Goal: Task Accomplishment & Management: Use online tool/utility

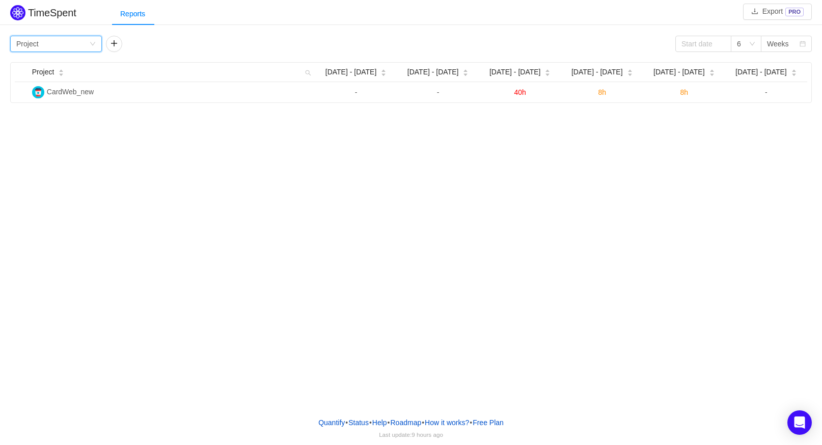
click at [76, 43] on div "Group by Project" at bounding box center [52, 43] width 73 height 15
click at [50, 129] on li "Person" at bounding box center [56, 129] width 92 height 16
click at [92, 46] on icon "icon: down" at bounding box center [93, 44] width 6 height 6
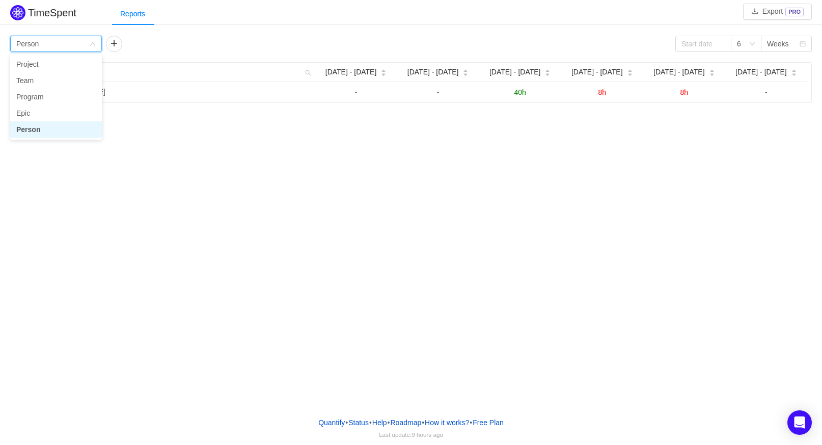
click at [92, 46] on icon "icon: down" at bounding box center [93, 44] width 6 height 6
click at [738, 43] on div "6" at bounding box center [739, 43] width 4 height 15
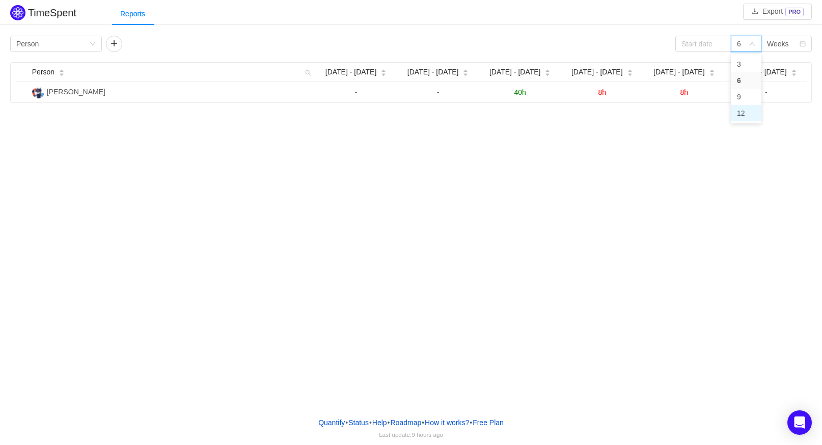
click at [742, 111] on li "12" at bounding box center [746, 113] width 31 height 16
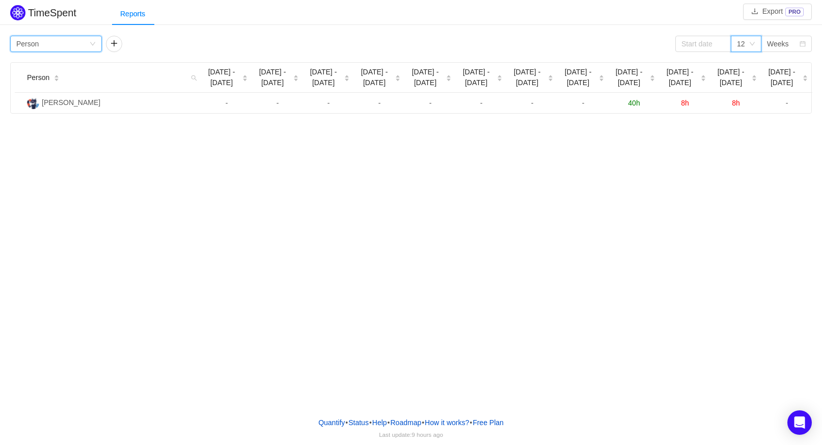
click at [70, 44] on div "Group by Person" at bounding box center [52, 43] width 73 height 15
click at [58, 78] on li "Team" at bounding box center [56, 80] width 92 height 16
click at [61, 43] on div "Group by Team" at bounding box center [52, 43] width 73 height 15
click at [735, 44] on div "12" at bounding box center [746, 44] width 31 height 16
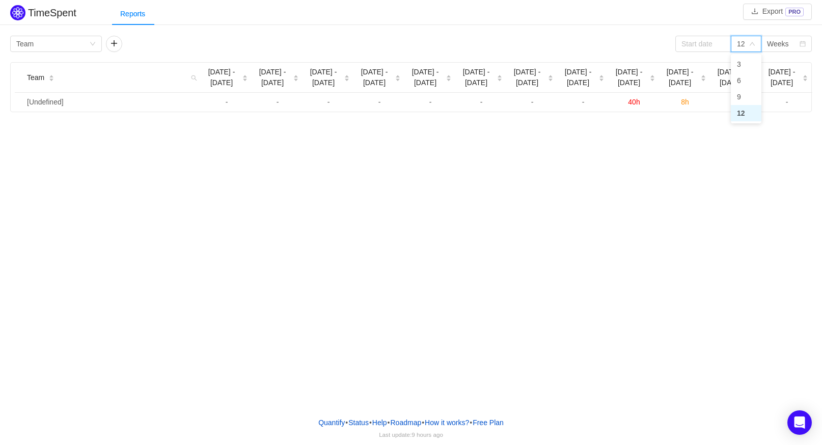
click at [735, 44] on div "12" at bounding box center [746, 44] width 31 height 16
click at [697, 42] on input at bounding box center [704, 44] width 56 height 16
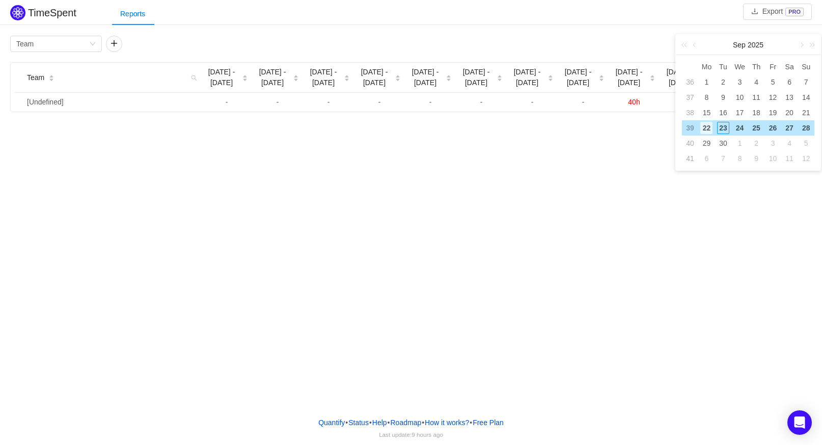
click at [704, 130] on div "22" at bounding box center [706, 128] width 12 height 12
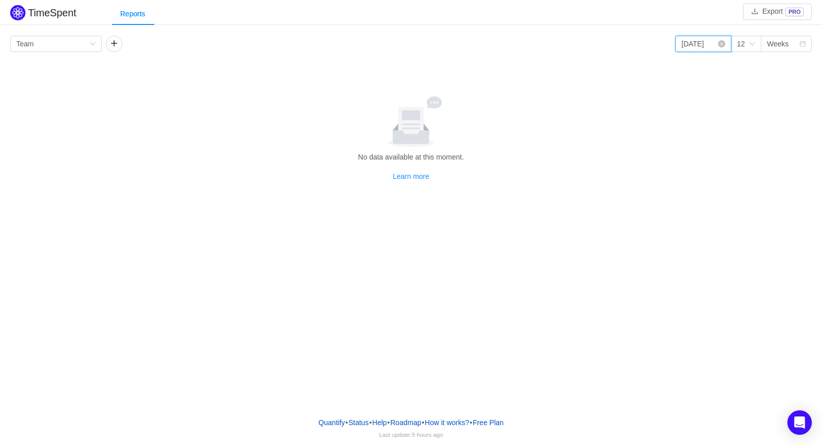
click at [707, 44] on input "[DATE]" at bounding box center [704, 44] width 56 height 16
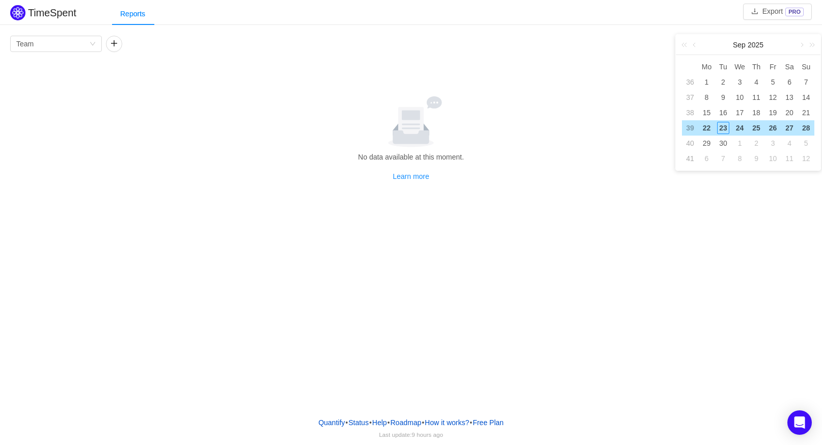
click at [689, 133] on td "39" at bounding box center [690, 127] width 16 height 15
click at [807, 112] on div "21" at bounding box center [806, 112] width 12 height 12
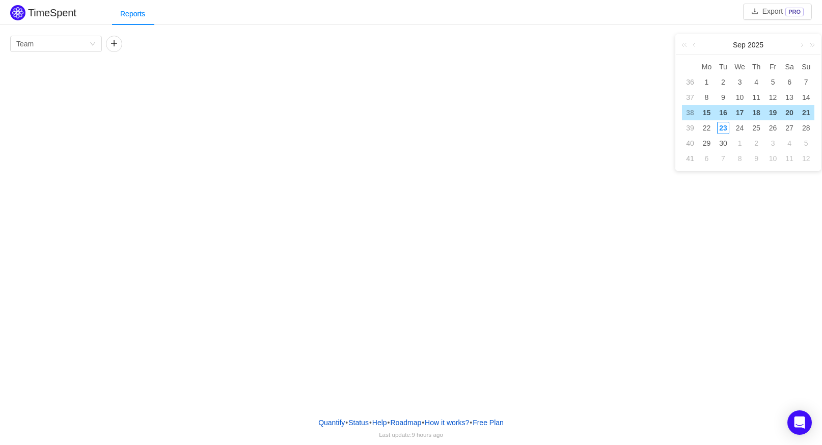
type input "[DATE]"
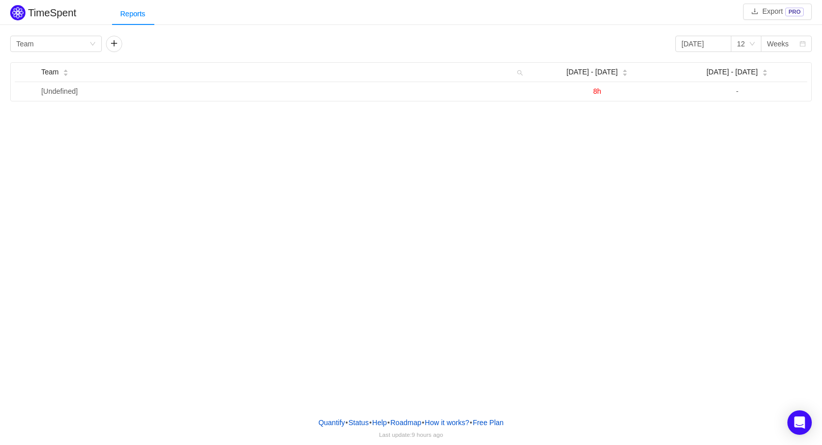
click at [410, 177] on div "TimeSpent Export PRO Reports Group by Team [DATE] 12 Weeks Team Sep [DATE] - [D…" at bounding box center [411, 204] width 822 height 409
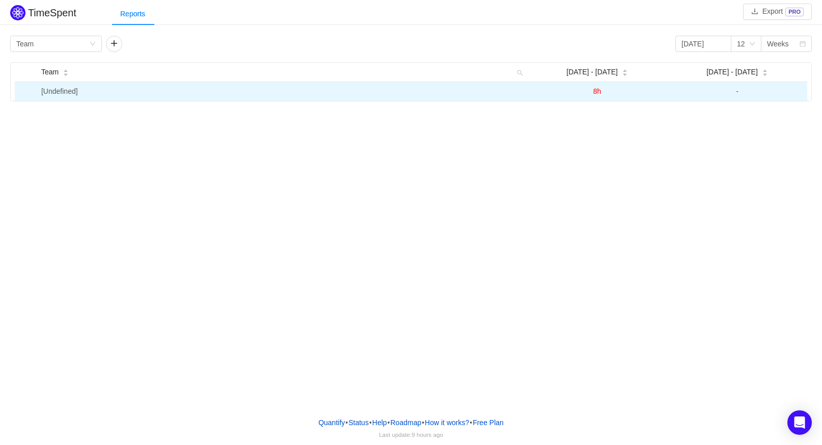
click at [83, 96] on td "[Undefined]" at bounding box center [282, 91] width 490 height 19
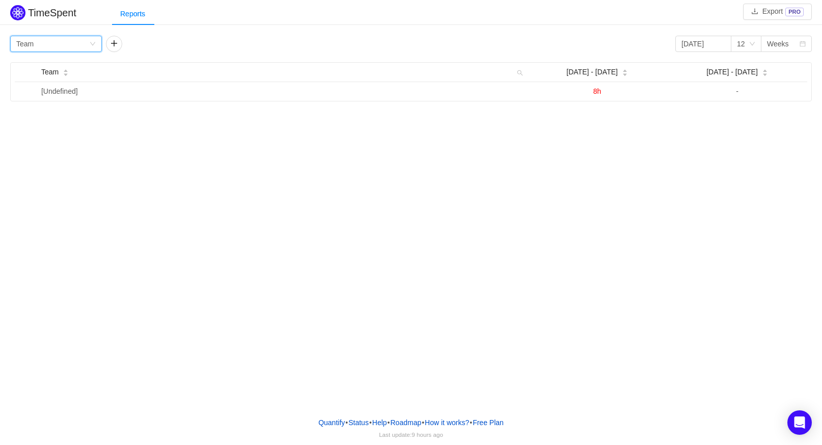
click at [78, 47] on div "Group by Team" at bounding box center [52, 43] width 73 height 15
click at [47, 132] on li "Person" at bounding box center [56, 129] width 92 height 16
click at [64, 49] on div "Group by Person" at bounding box center [52, 43] width 73 height 15
click at [44, 83] on li "Team" at bounding box center [56, 80] width 92 height 16
